Goal: Information Seeking & Learning: Check status

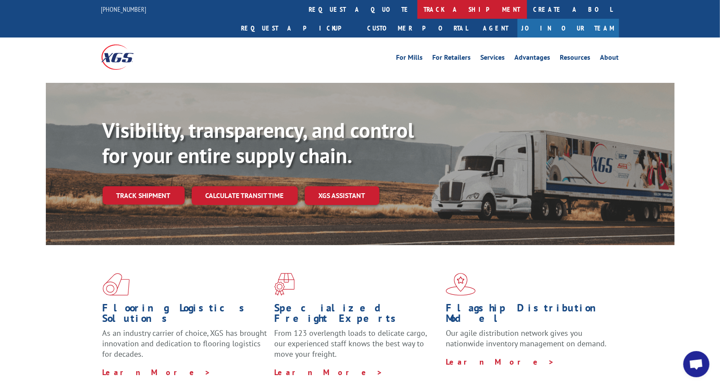
scroll to position [4141, 0]
click at [417, 10] on link "track a shipment" at bounding box center [472, 9] width 110 height 19
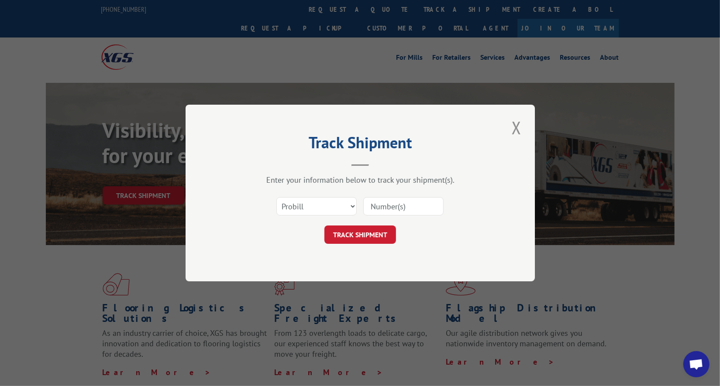
click at [384, 209] on input at bounding box center [403, 206] width 80 height 18
paste input "17545981"
type input "17545981"
click at [379, 229] on button "TRACK SHIPMENT" at bounding box center [360, 235] width 72 height 18
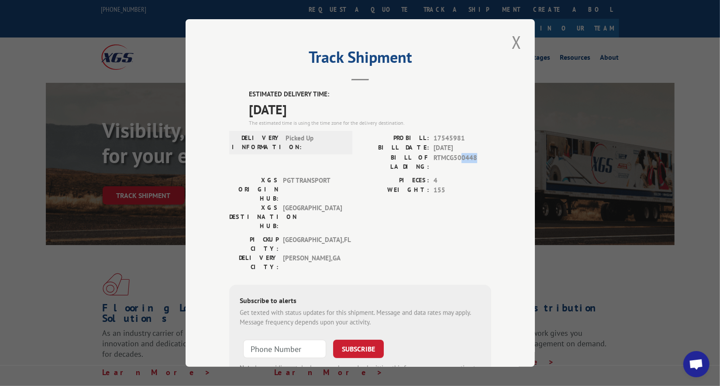
drag, startPoint x: 471, startPoint y: 156, endPoint x: 458, endPoint y: 156, distance: 13.5
click at [458, 156] on span "RTMCG500448" at bounding box center [462, 162] width 58 height 18
click at [515, 42] on button "Close modal" at bounding box center [516, 42] width 15 height 24
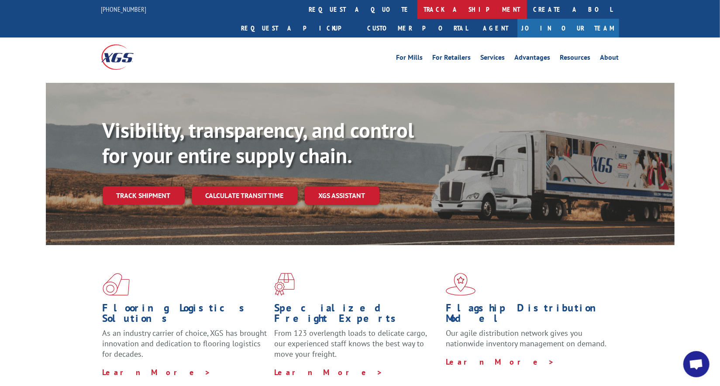
click at [417, 7] on link "track a shipment" at bounding box center [472, 9] width 110 height 19
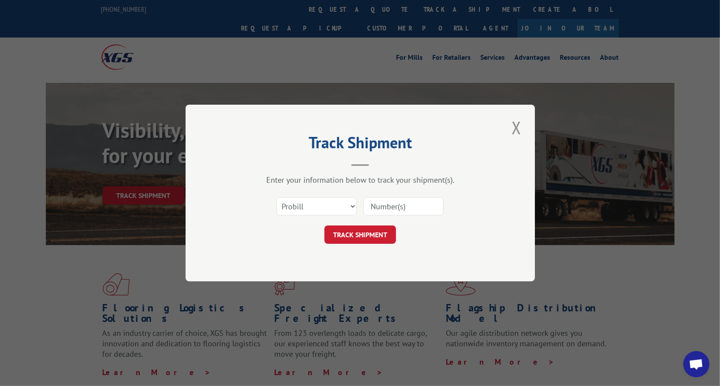
click at [404, 205] on input at bounding box center [403, 206] width 80 height 18
paste input "17545981"
type input "17545981"
click at [366, 232] on button "TRACK SHIPMENT" at bounding box center [360, 235] width 72 height 18
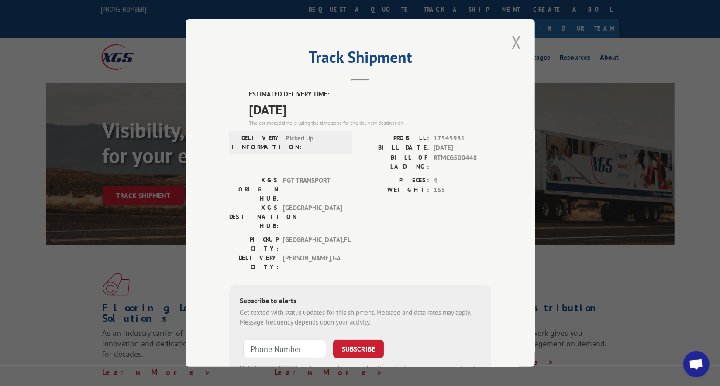
click at [513, 43] on button "Close modal" at bounding box center [516, 42] width 15 height 24
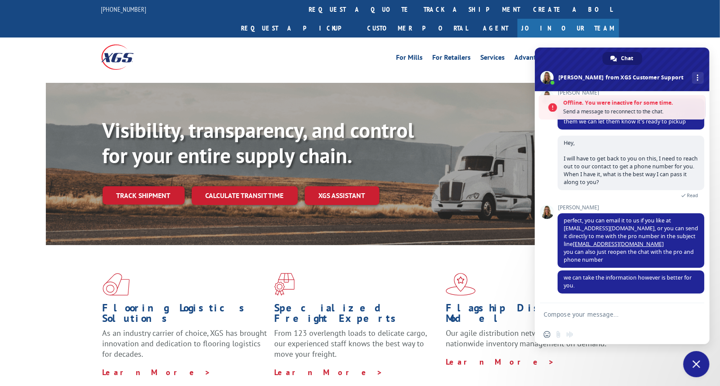
scroll to position [3041, 0]
